Goal: Use online tool/utility: Use online tool/utility

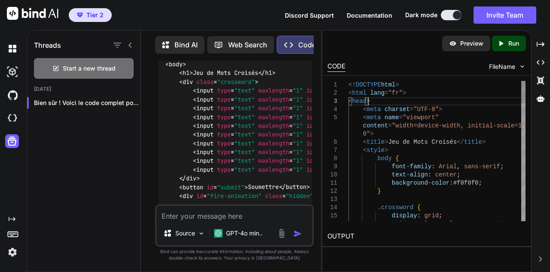
type textarea "<!DOCTYPE html> <html lang="fr"> <head> <meta charset="UTF-8"> <meta name="view…"
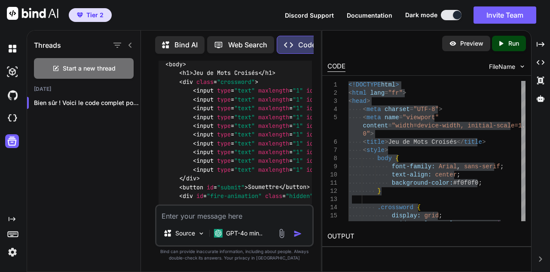
click at [471, 46] on p "Preview" at bounding box center [471, 43] width 23 height 9
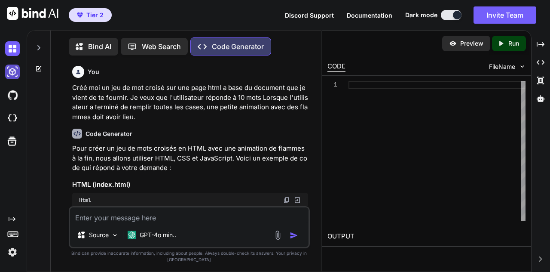
type textarea "x"
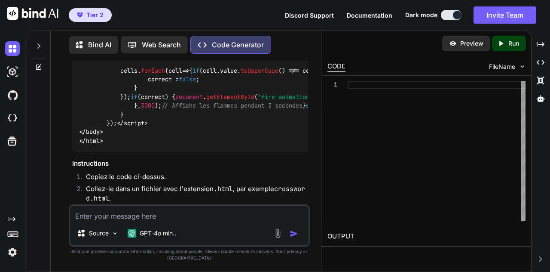
scroll to position [1463, 0]
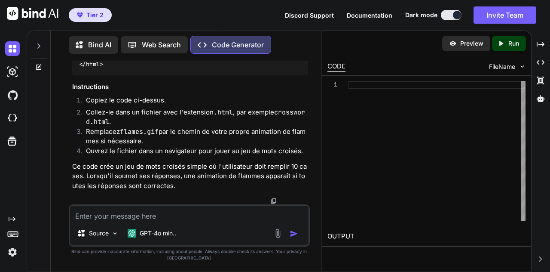
scroll to position [2216, 0]
click at [12, 140] on icon at bounding box center [12, 141] width 12 height 12
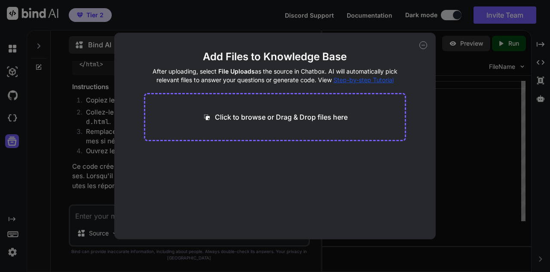
click at [421, 45] on icon at bounding box center [423, 45] width 8 height 8
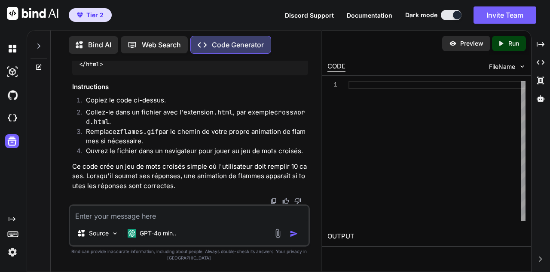
click at [13, 219] on icon at bounding box center [12, 219] width 7 height 4
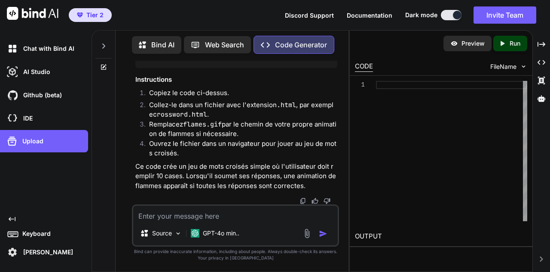
click at [376, 13] on span "Documentation" at bounding box center [370, 15] width 46 height 7
